Goal: Information Seeking & Learning: Learn about a topic

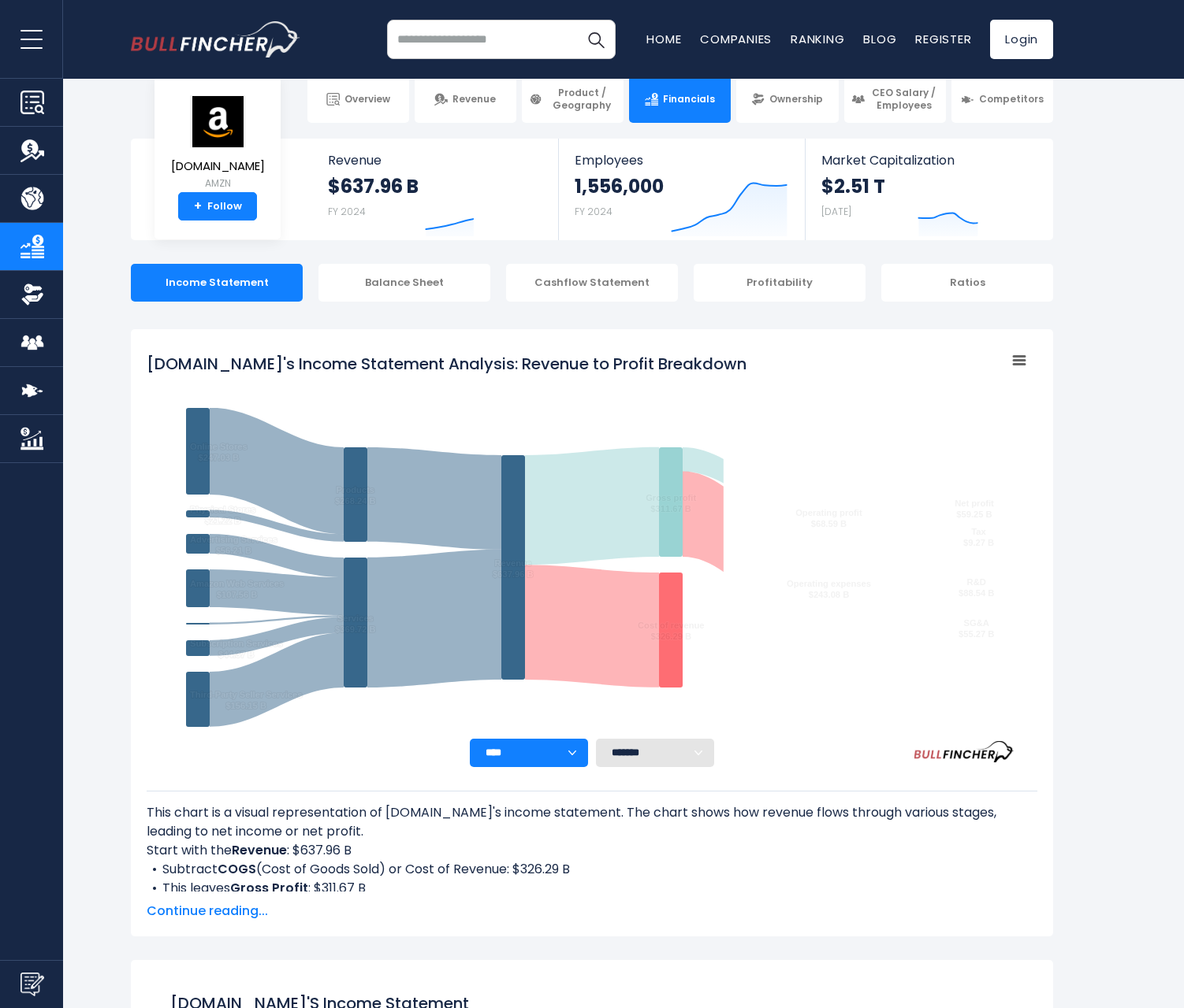
scroll to position [853, 0]
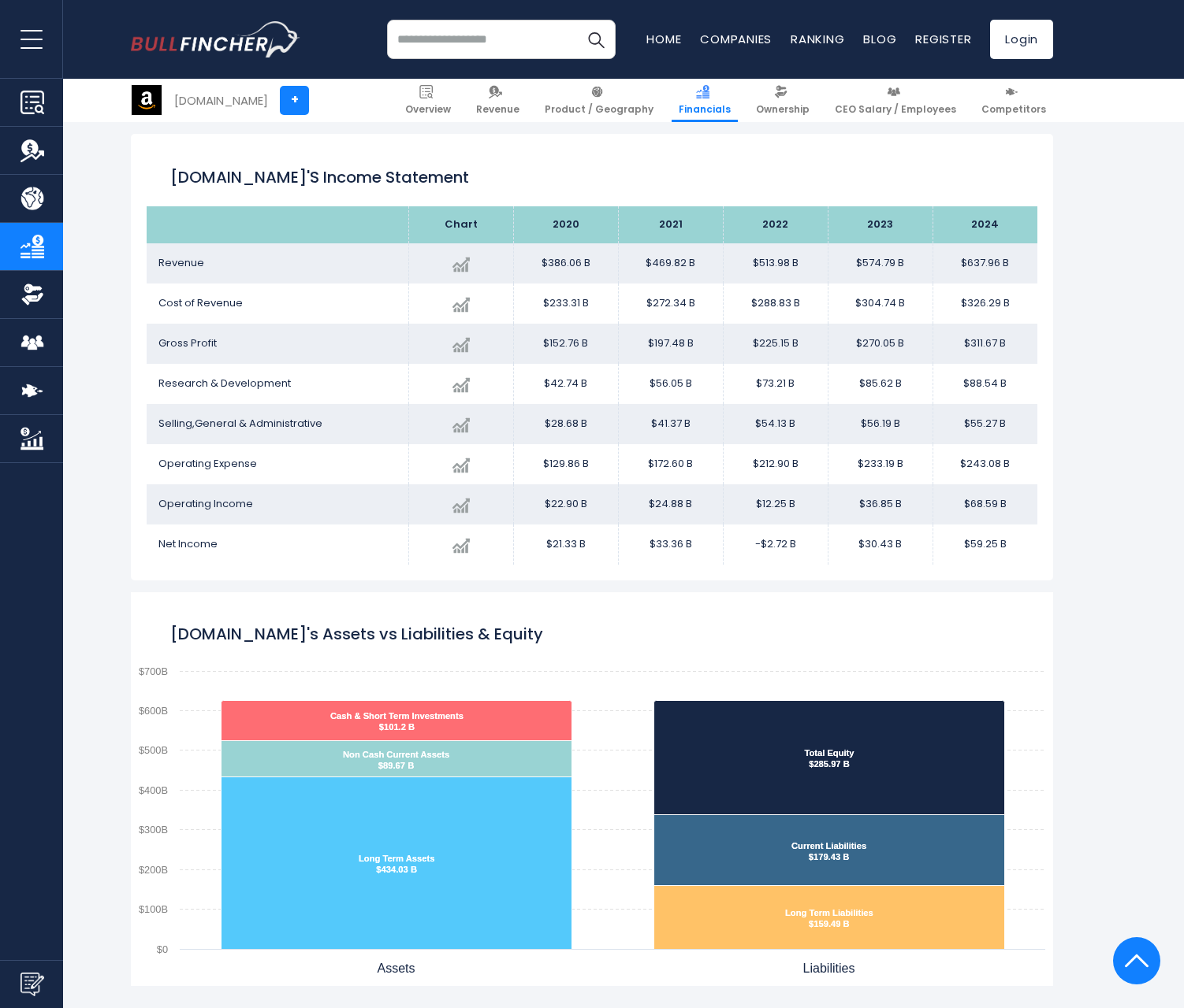
scroll to position [1861, 0]
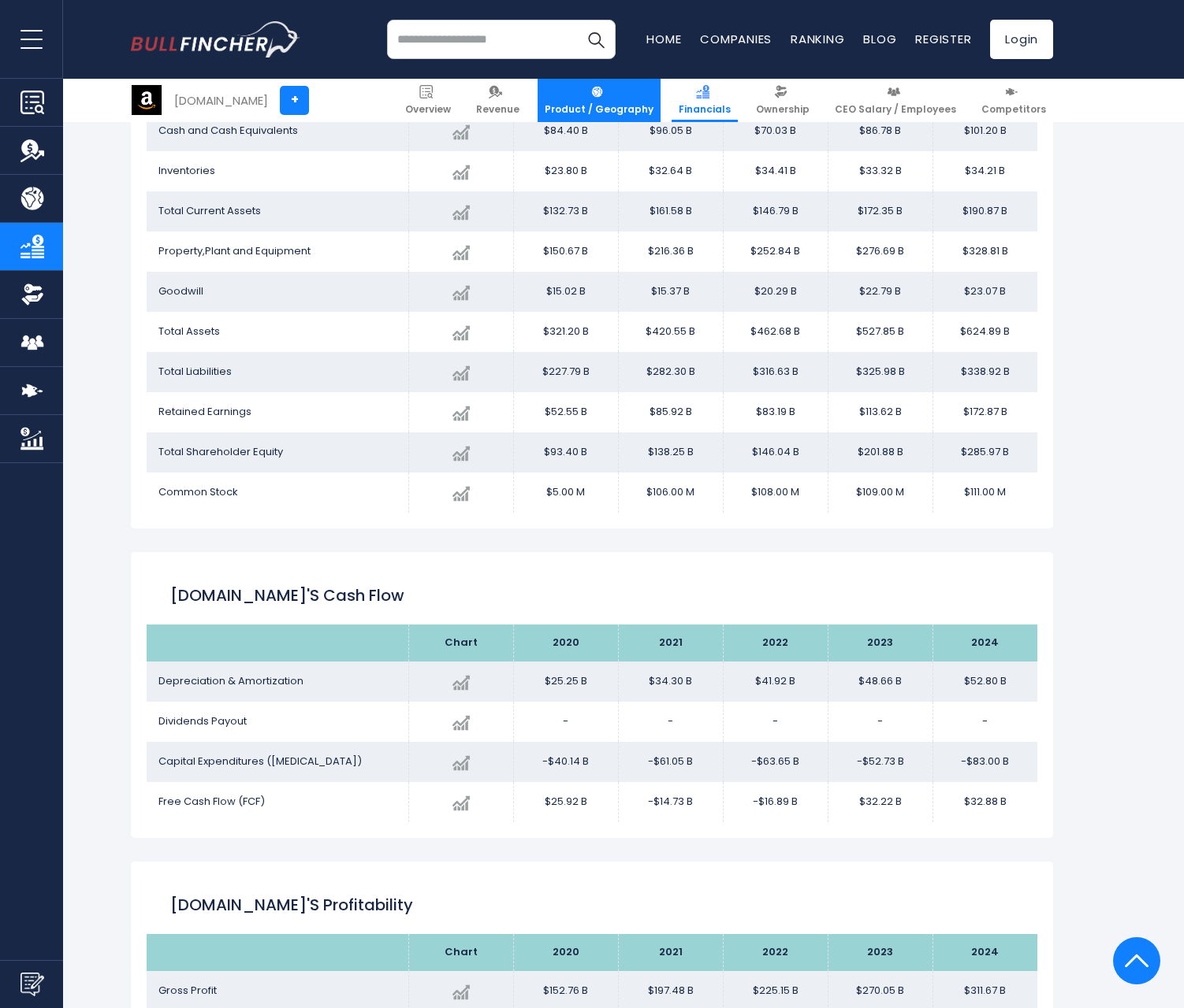
click at [641, 99] on link "Product / Geography" at bounding box center [599, 101] width 123 height 43
